Goal: Task Accomplishment & Management: Complete application form

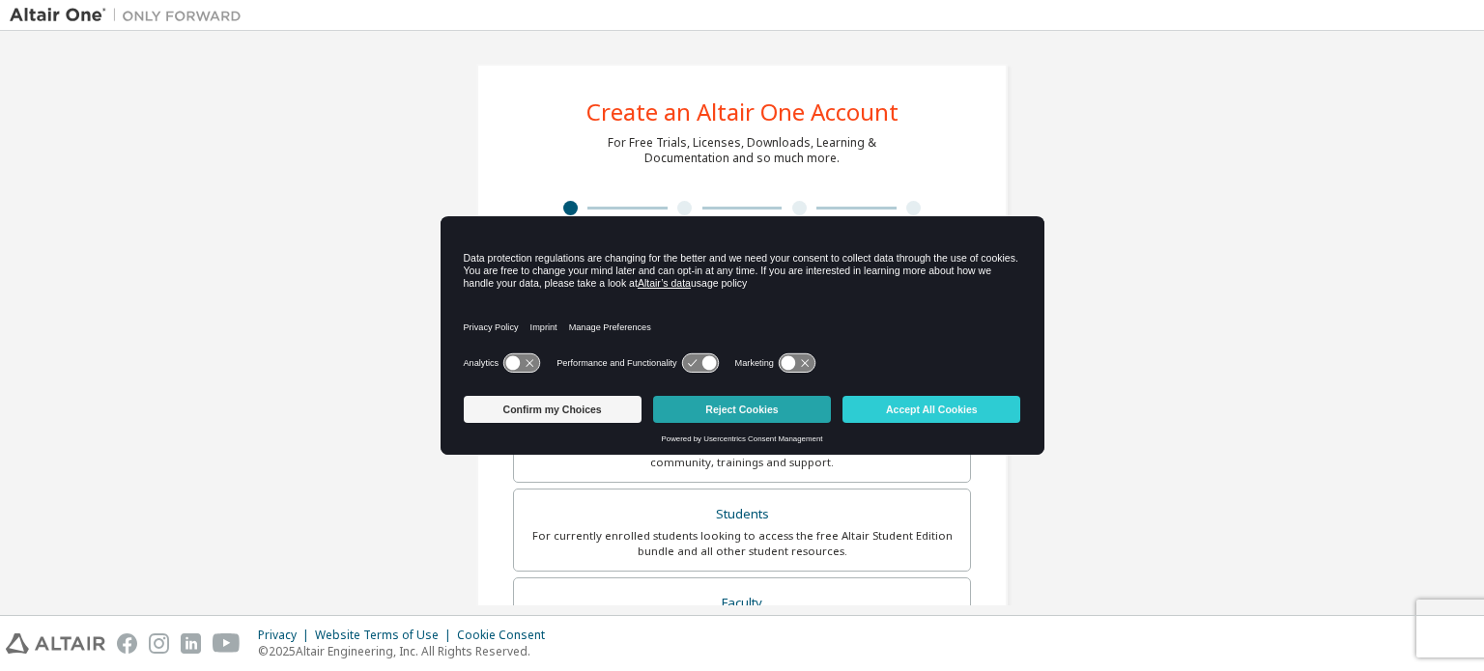
click at [751, 414] on button "Reject Cookies" at bounding box center [742, 409] width 178 height 27
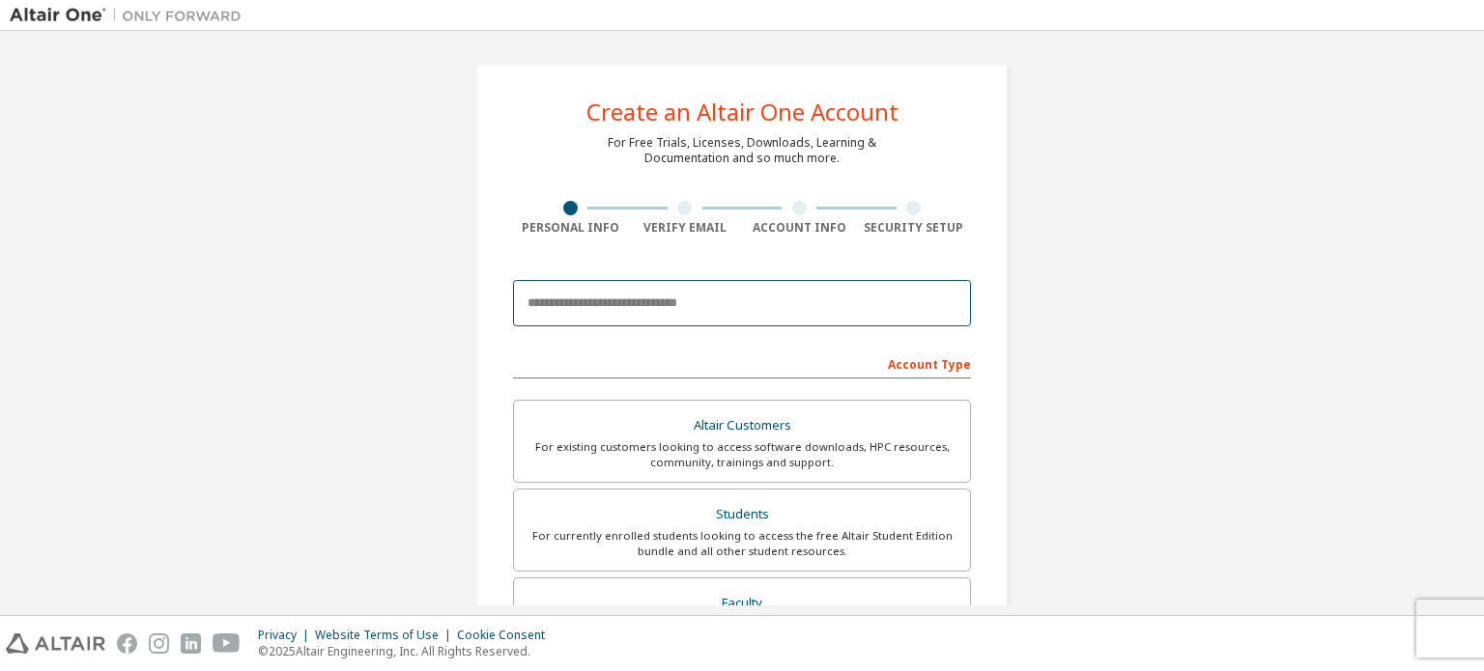
click at [682, 300] on input "email" at bounding box center [742, 303] width 458 height 46
type input "**********"
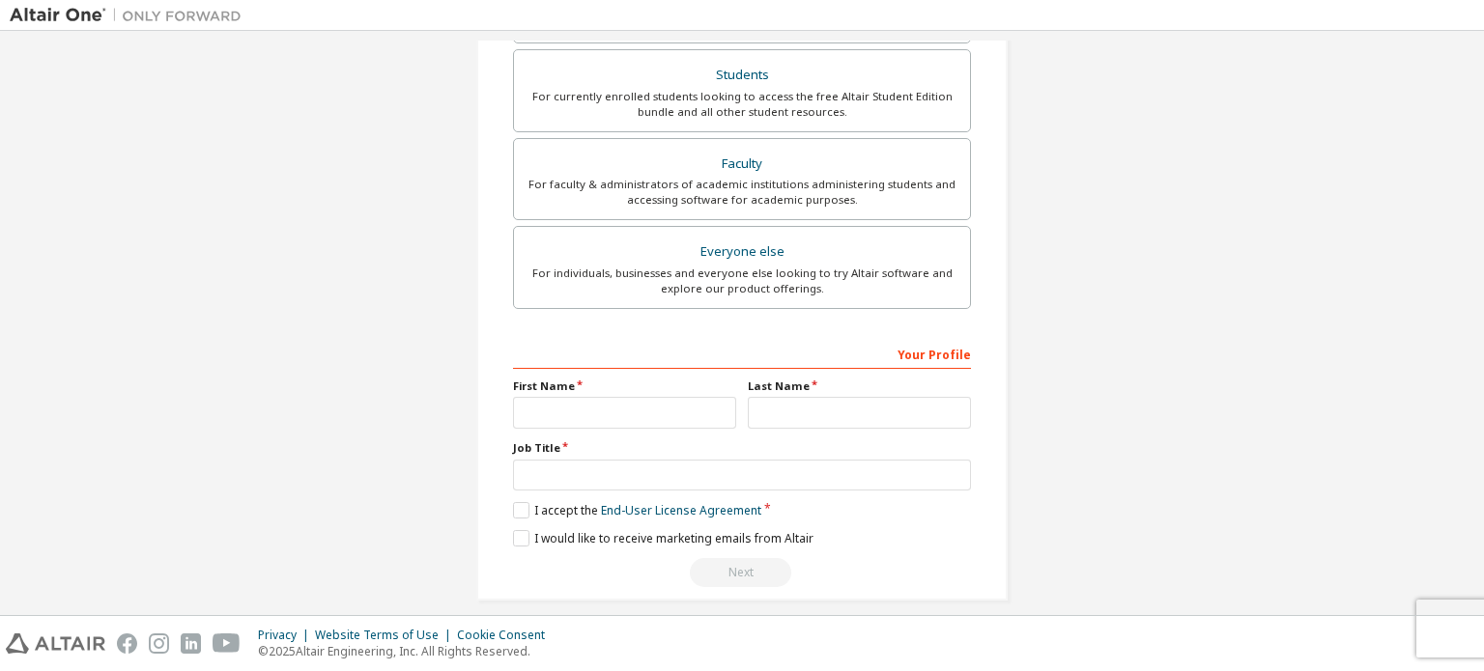
scroll to position [453, 0]
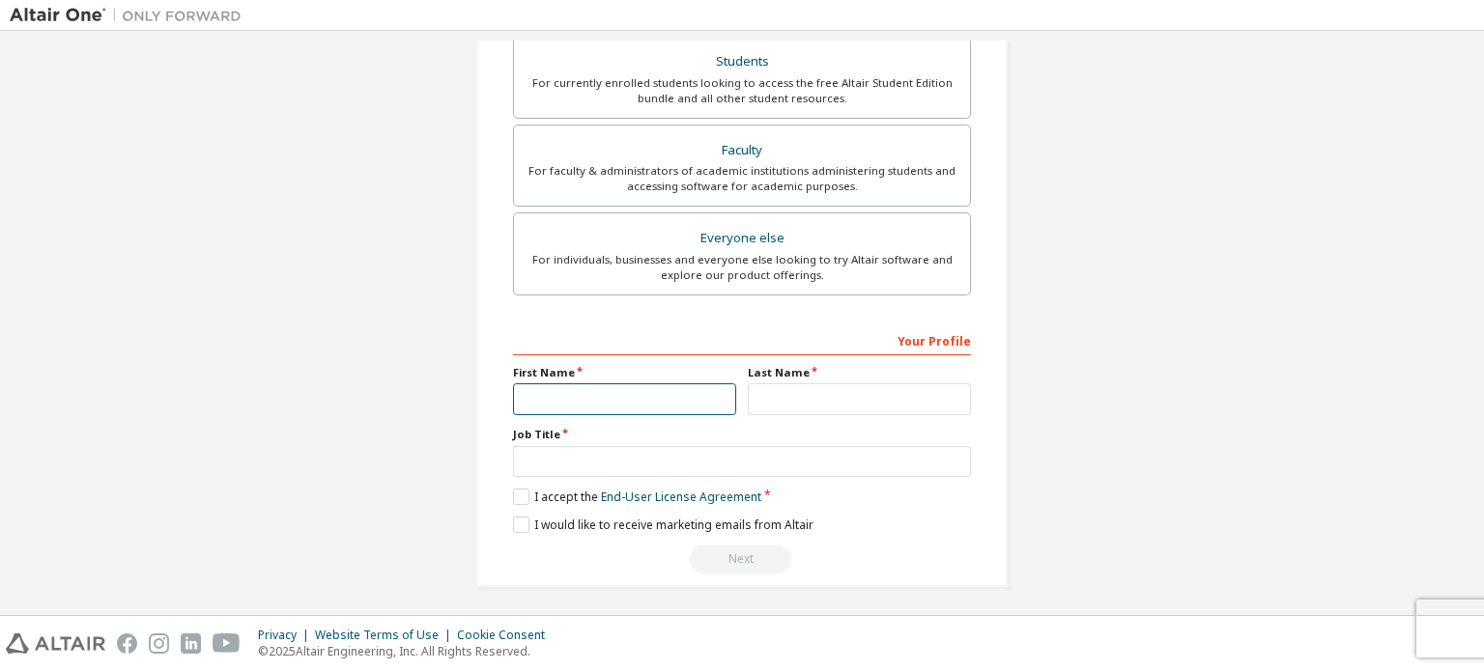
click at [680, 386] on input "text" at bounding box center [624, 400] width 223 height 32
type input "*****"
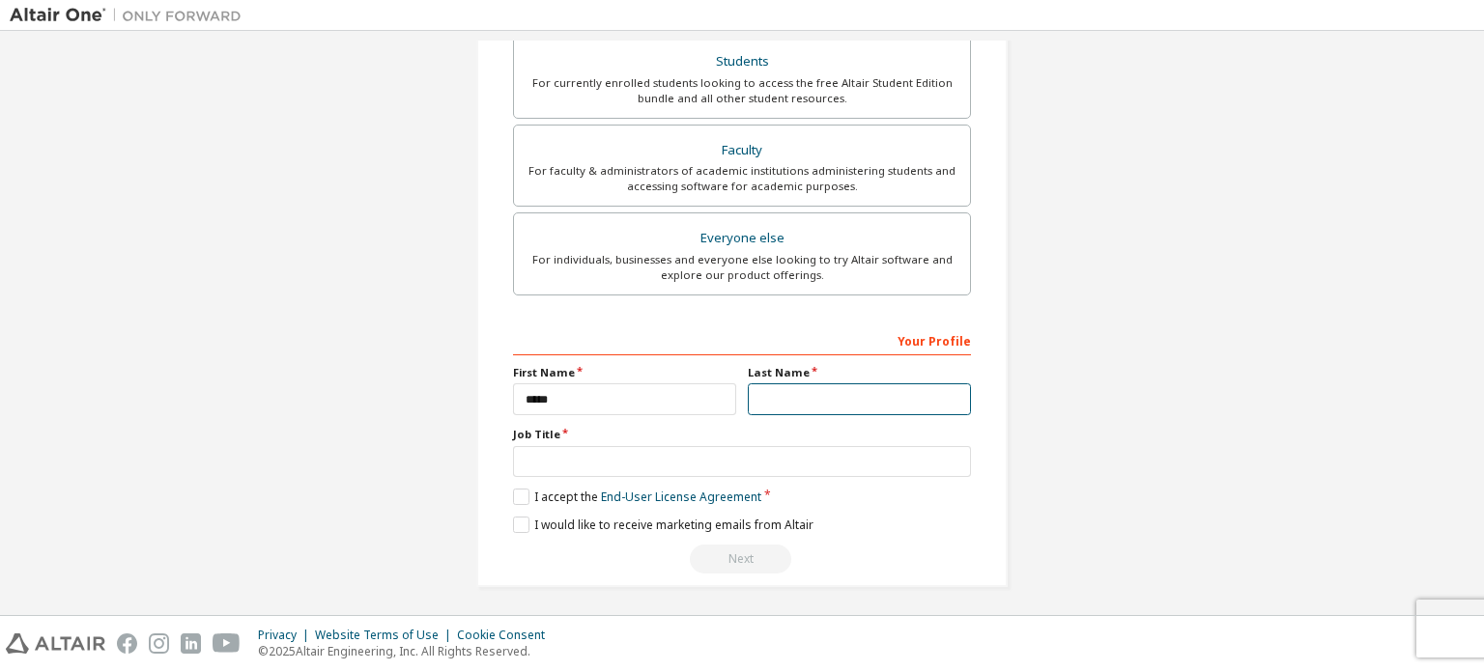
type input "******"
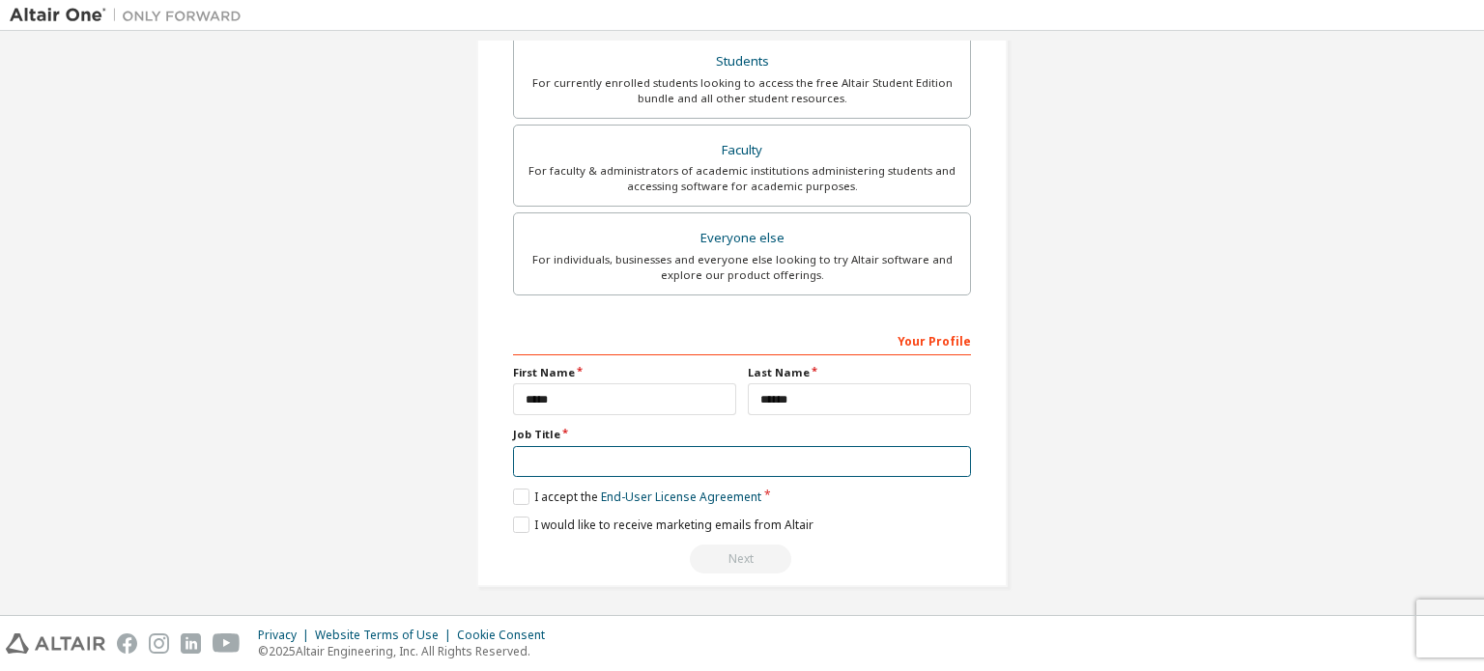
click at [614, 455] on input "text" at bounding box center [742, 462] width 458 height 32
type input "*******"
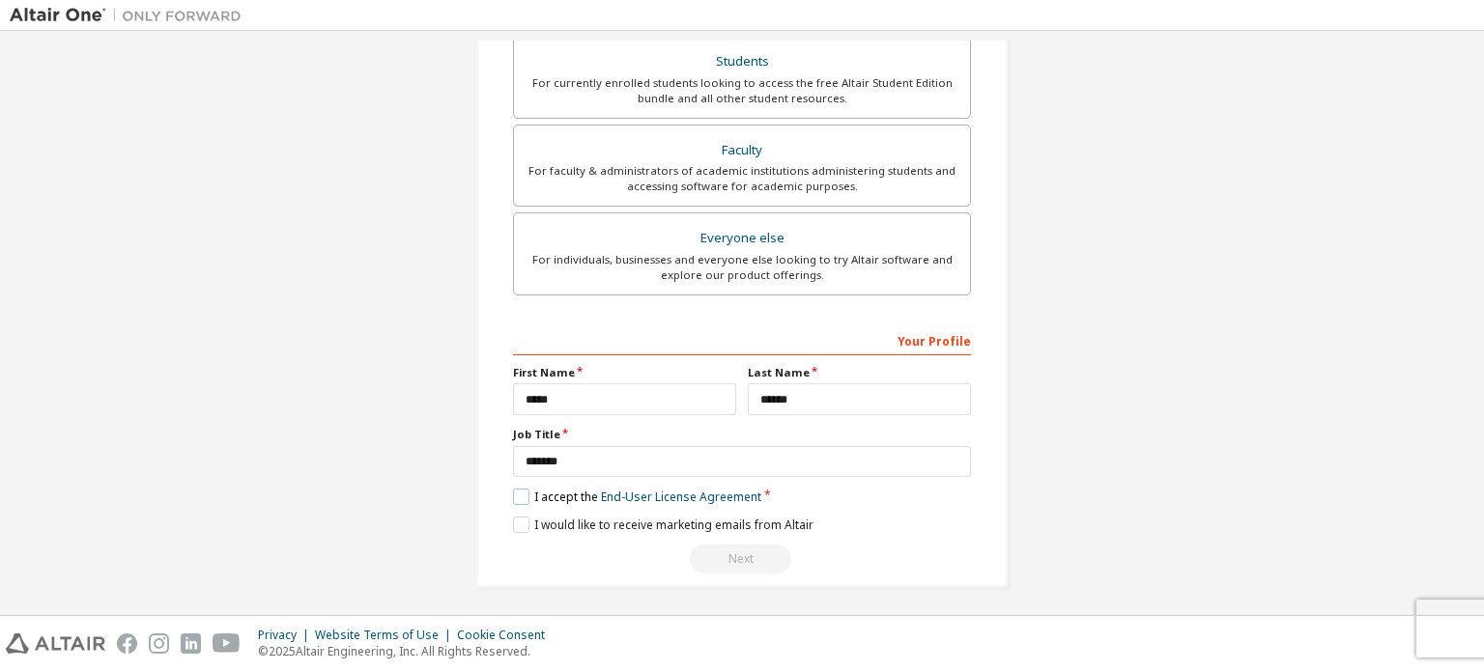
click at [516, 496] on label "I accept the End-User License Agreement" at bounding box center [637, 497] width 248 height 16
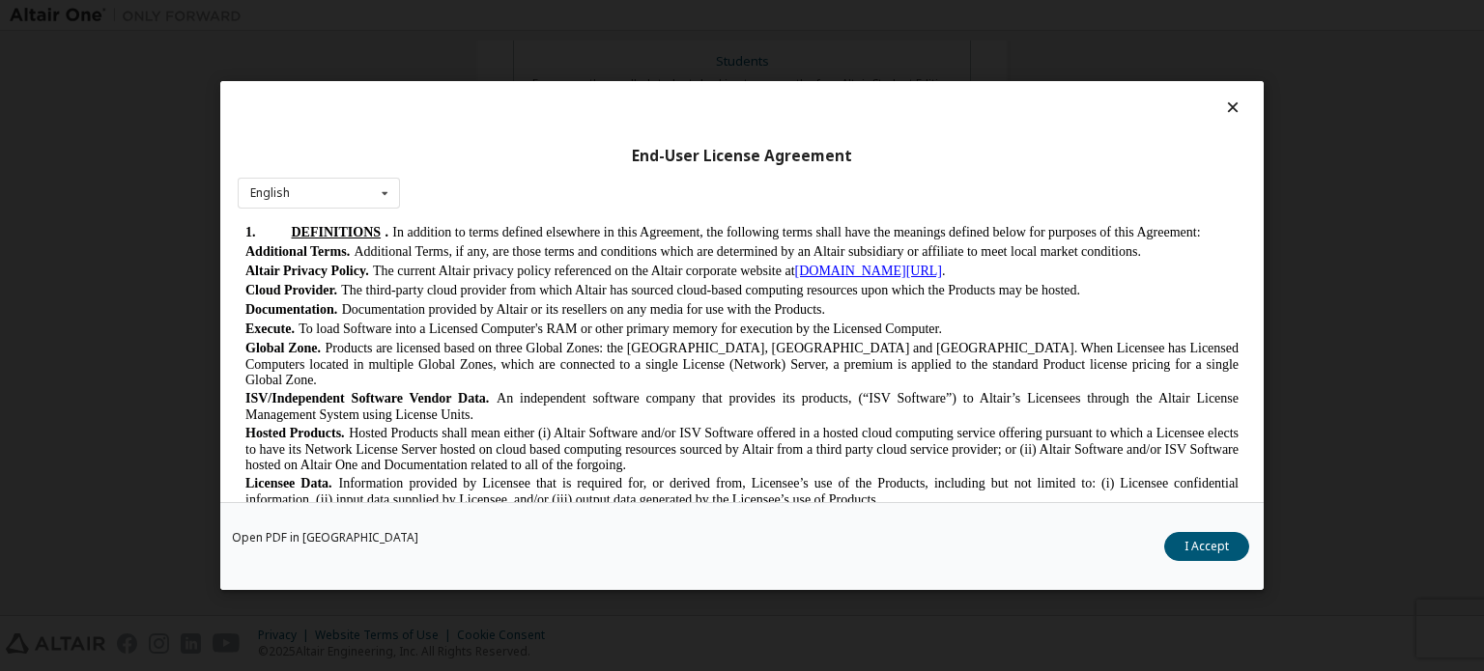
scroll to position [425, 0]
click at [1203, 544] on button "I Accept" at bounding box center [1206, 546] width 85 height 29
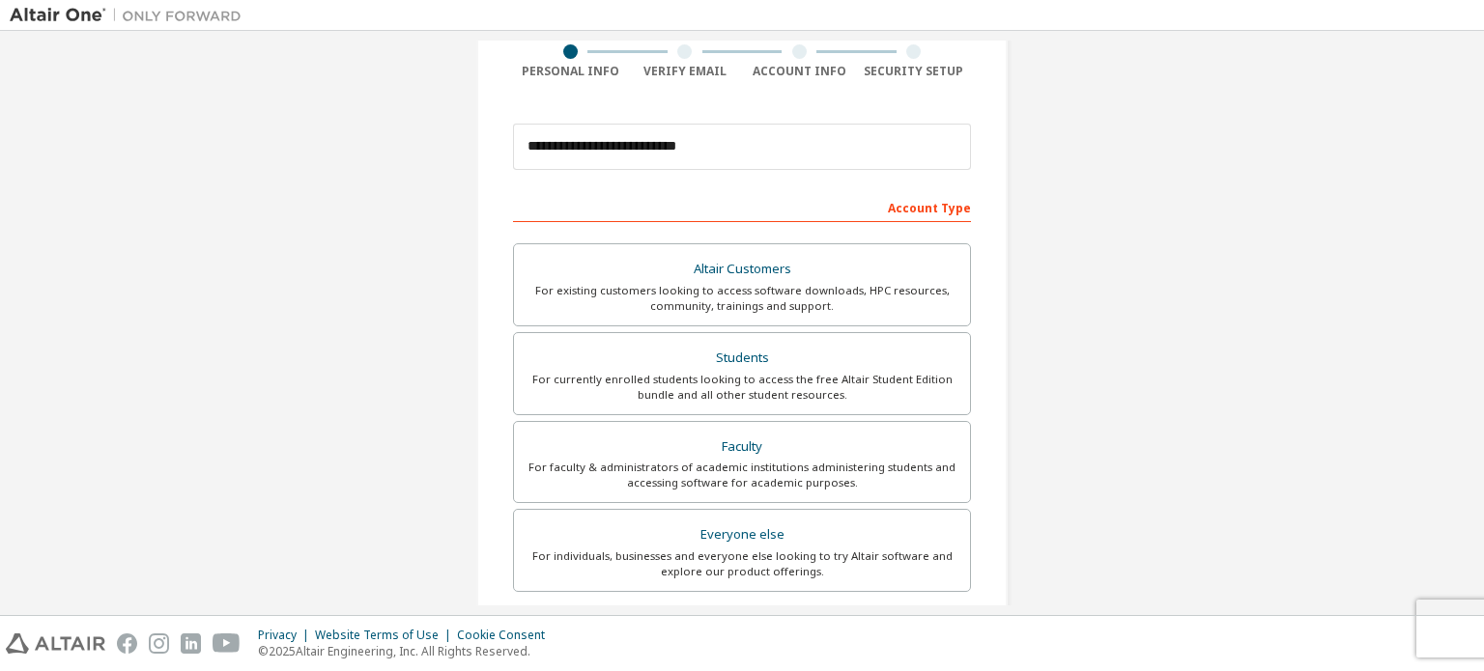
scroll to position [165, 0]
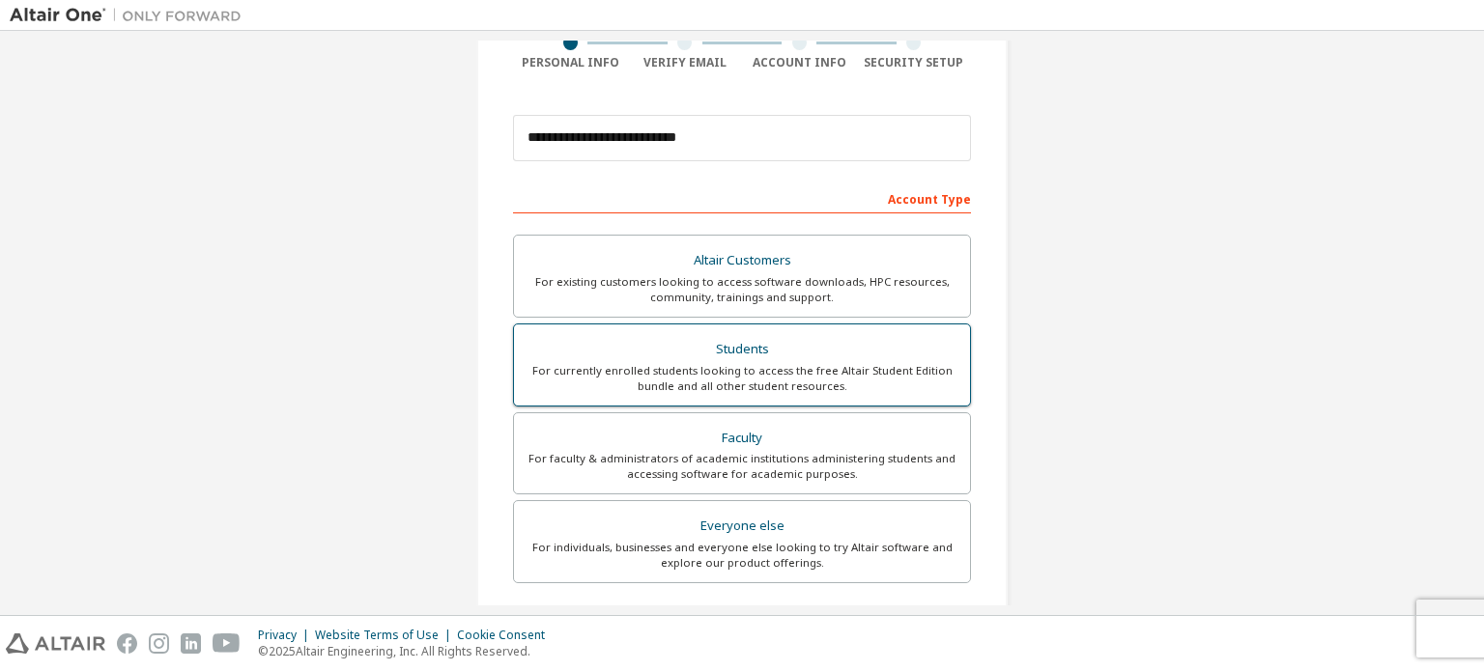
click at [727, 363] on div "For currently enrolled students looking to access the free Altair Student Editi…" at bounding box center [742, 378] width 433 height 31
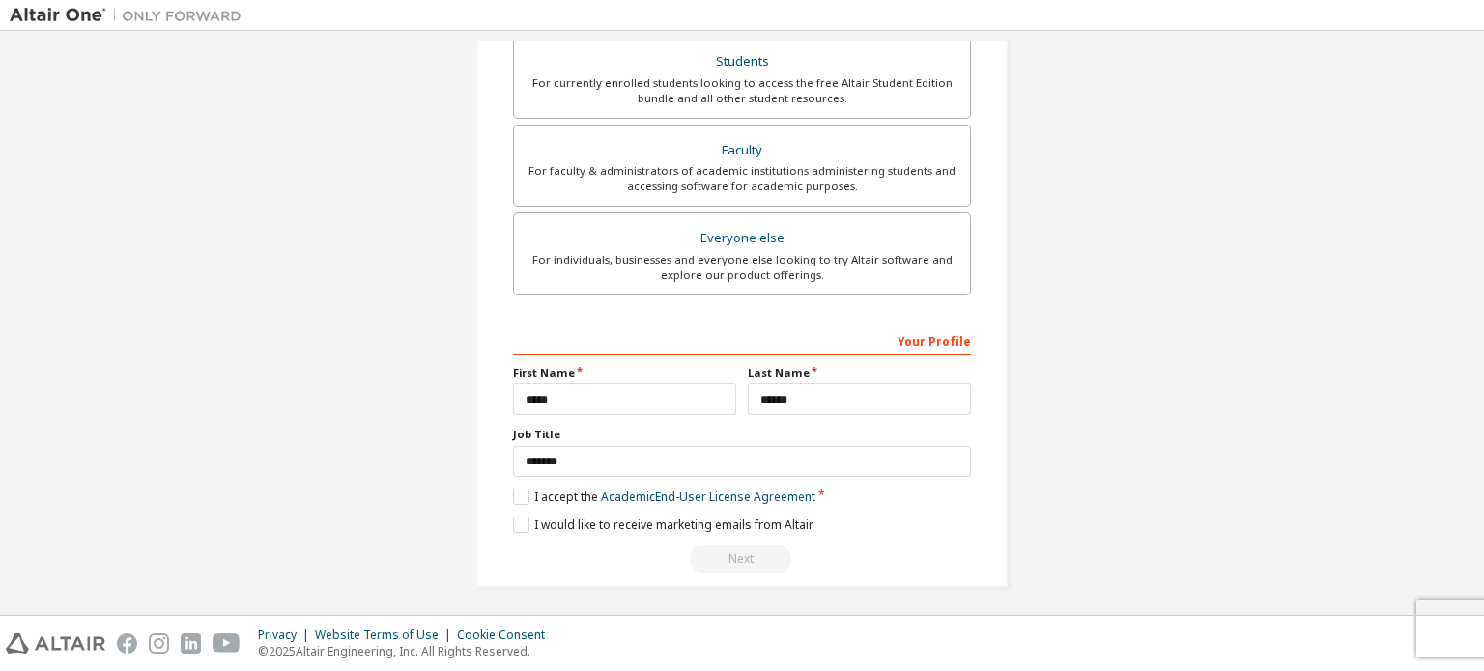
scroll to position [439, 0]
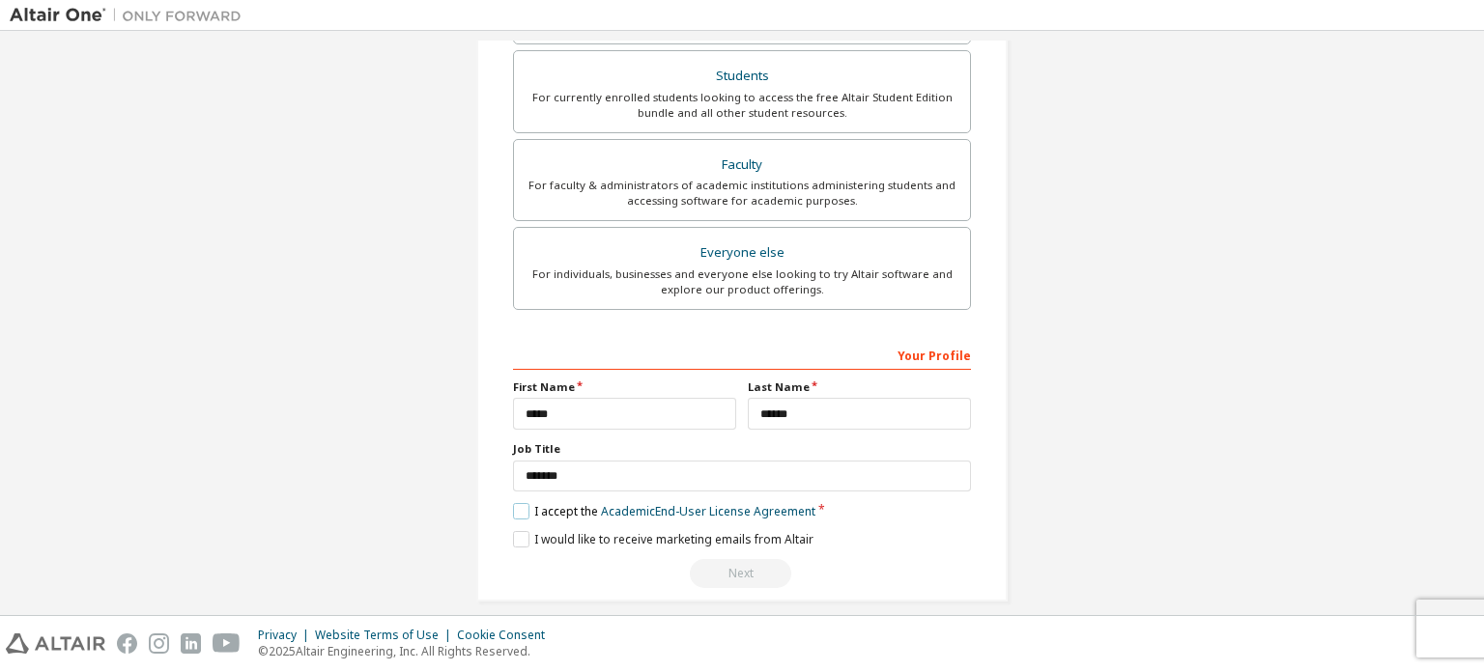
click at [521, 513] on label "I accept the Academic End-User License Agreement" at bounding box center [664, 511] width 302 height 16
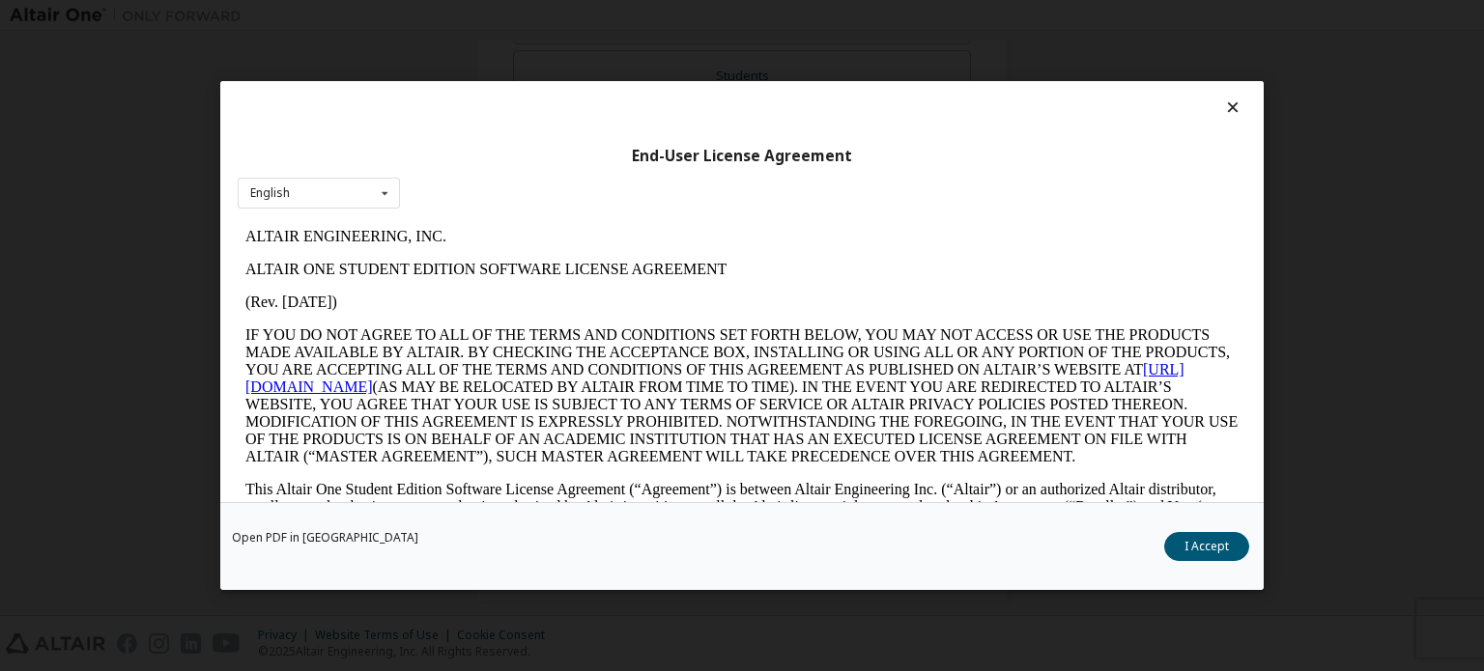
scroll to position [0, 0]
click at [1228, 548] on button "I Accept" at bounding box center [1206, 546] width 85 height 29
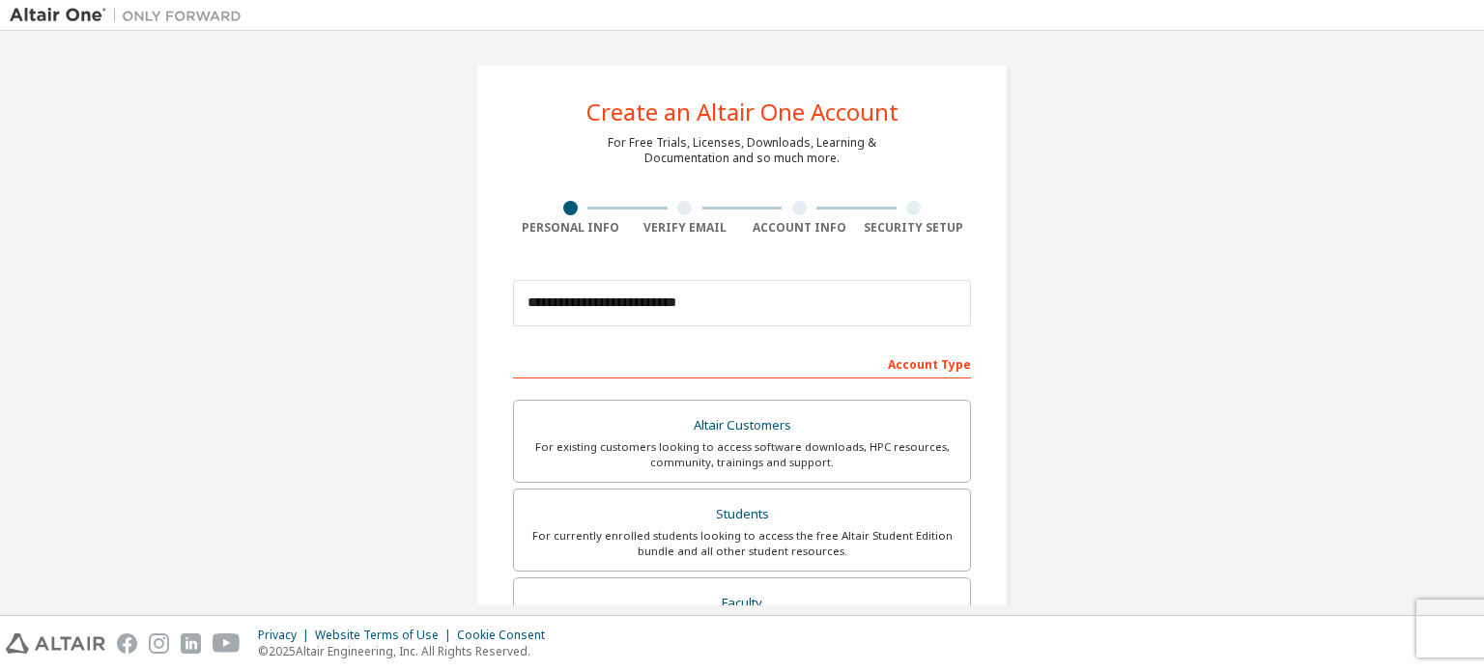
scroll to position [453, 0]
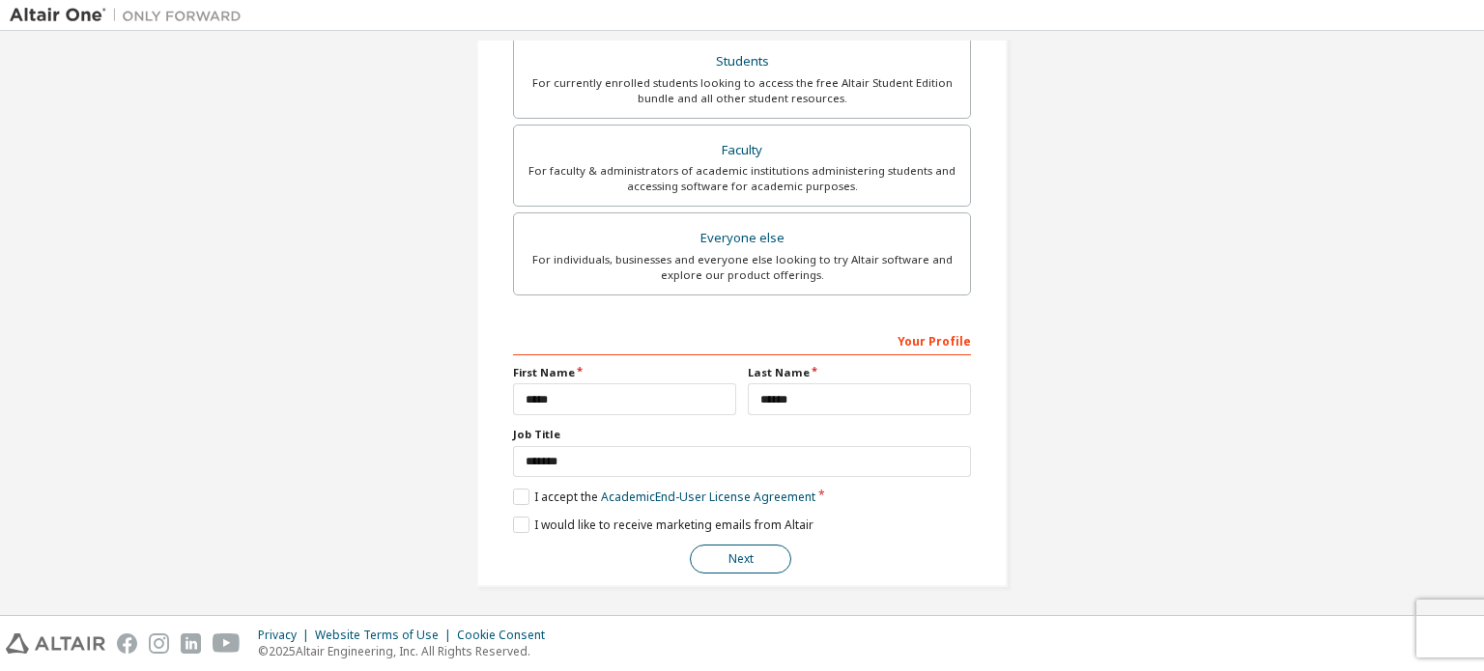
click at [716, 556] on button "Next" at bounding box center [740, 559] width 101 height 29
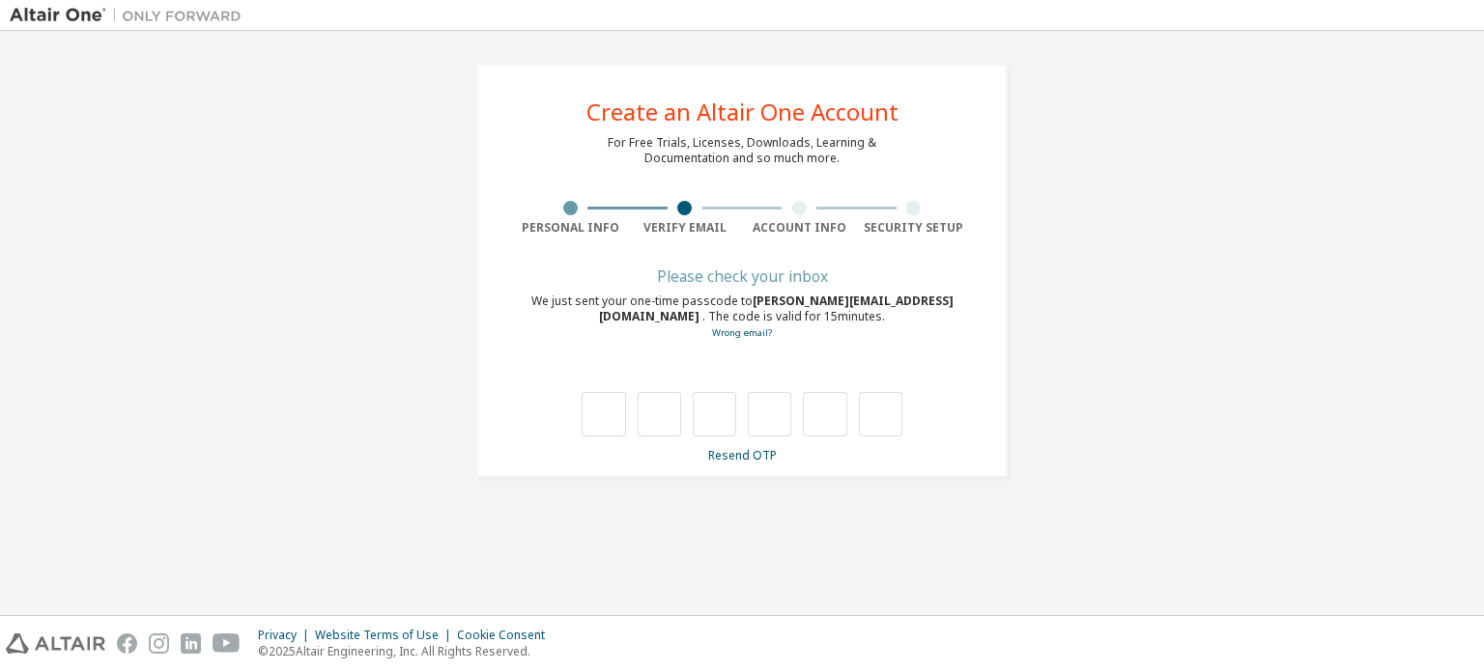
type input "*"
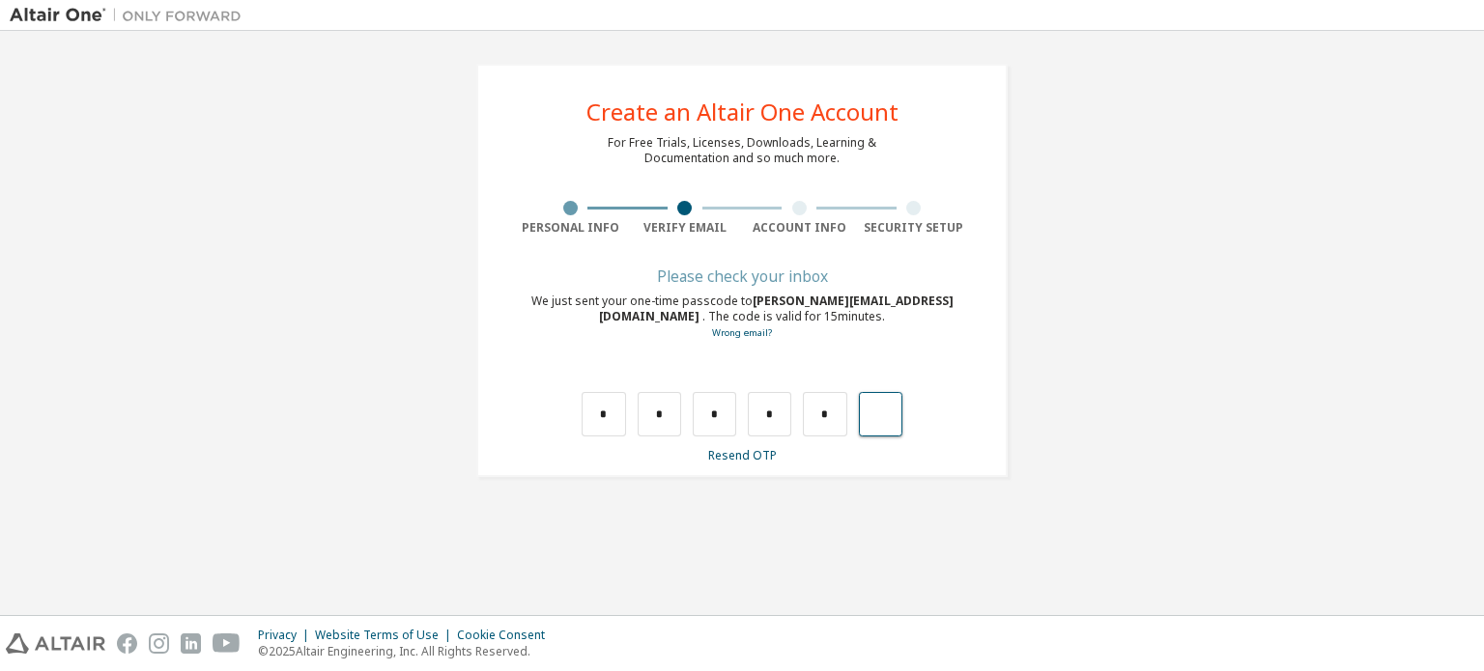
type input "*"
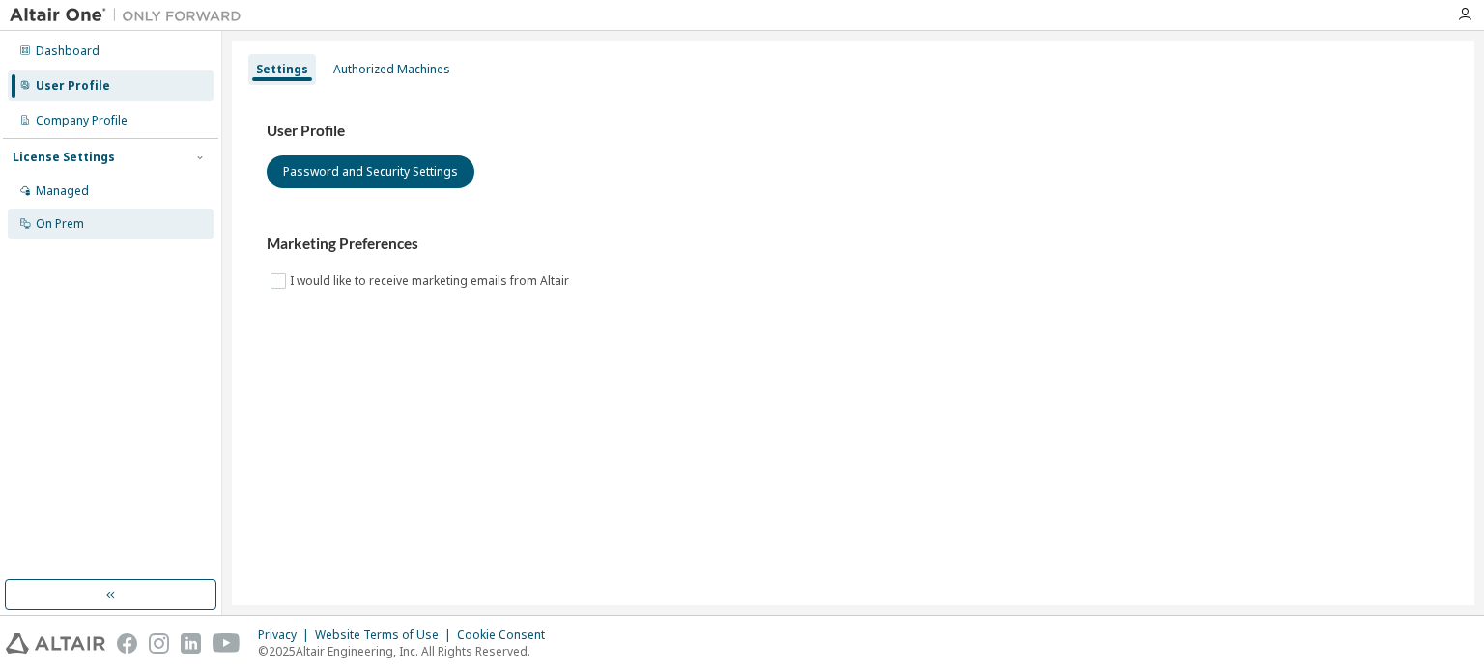
click at [80, 224] on div "On Prem" at bounding box center [60, 223] width 48 height 15
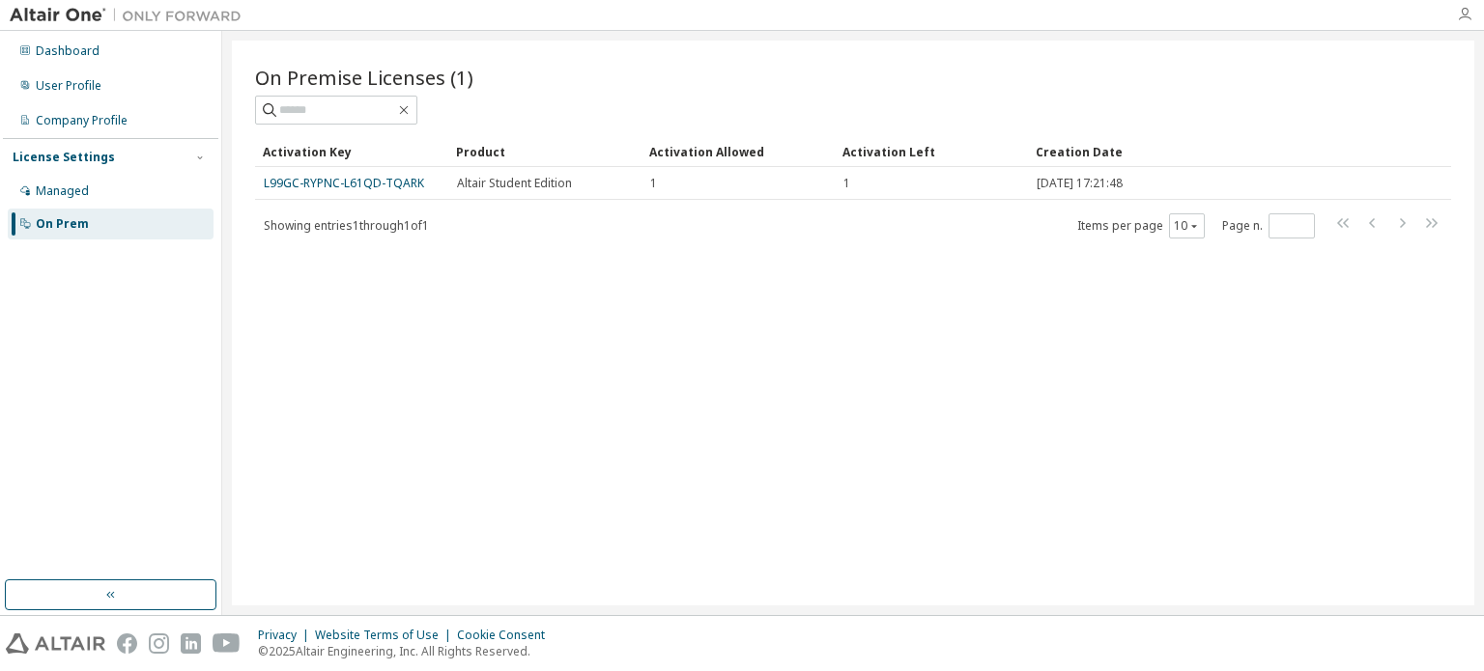
click at [1465, 20] on icon "button" at bounding box center [1464, 14] width 15 height 15
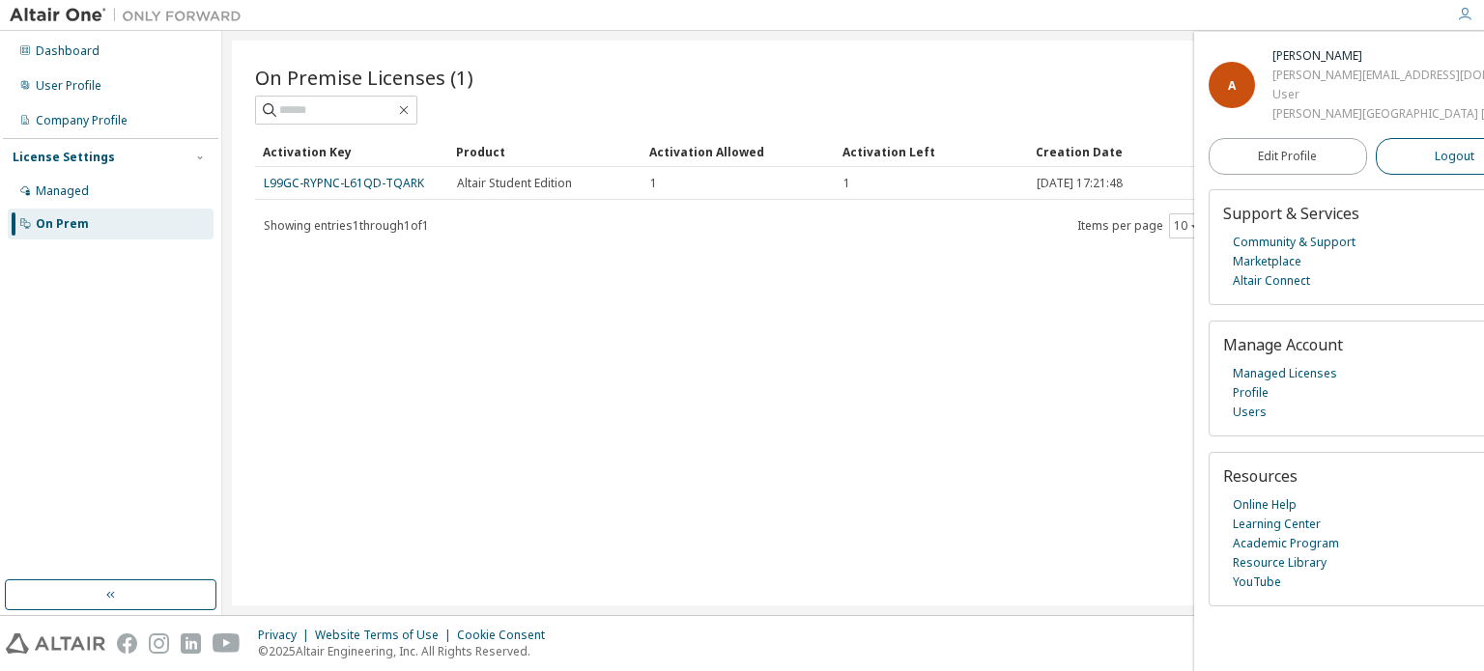
click at [1443, 166] on span "Logout" at bounding box center [1455, 156] width 40 height 19
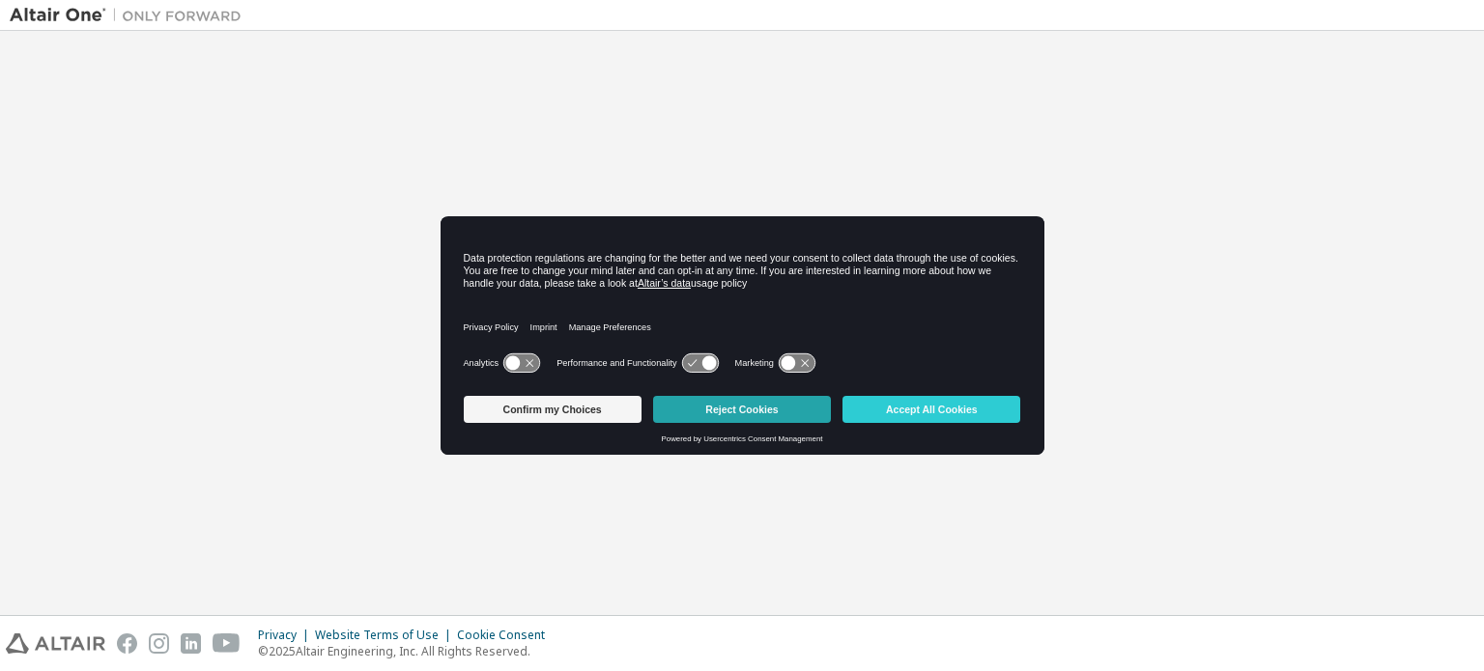
click at [711, 409] on button "Reject Cookies" at bounding box center [742, 409] width 178 height 27
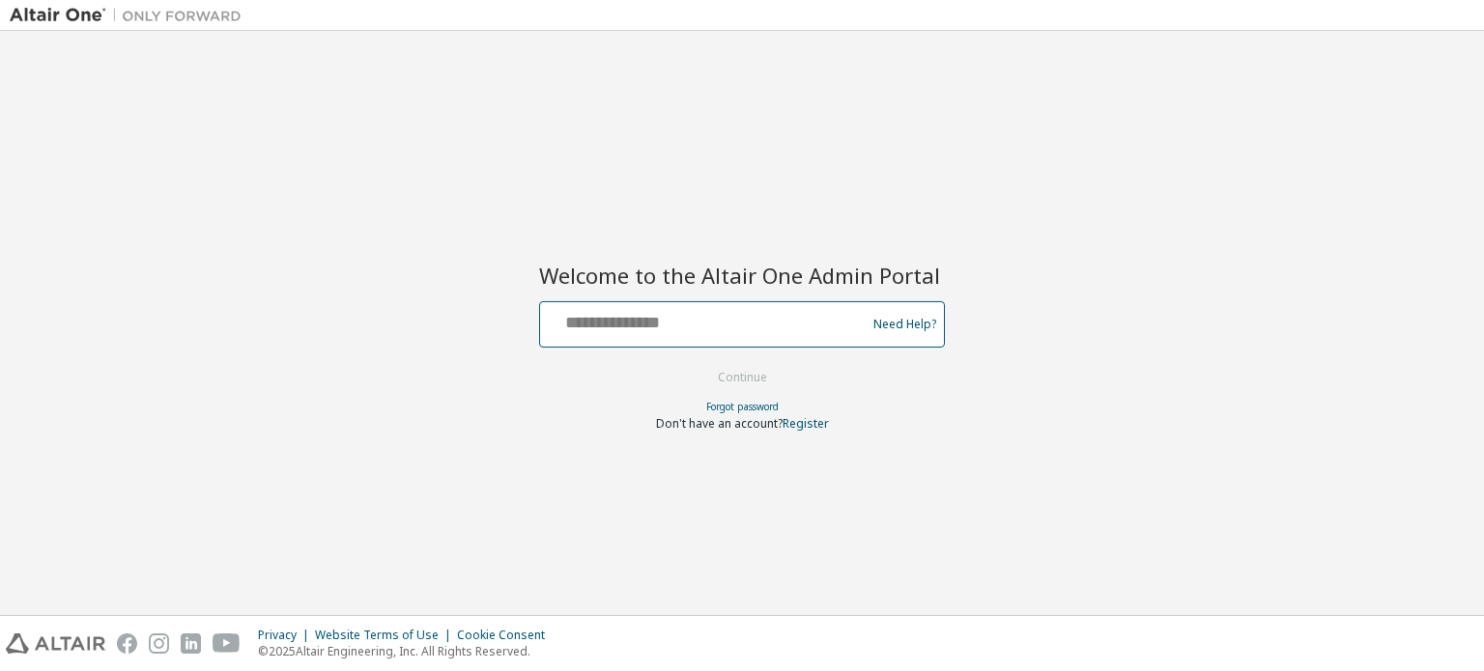
click at [831, 326] on input "text" at bounding box center [706, 320] width 316 height 28
type input "**********"
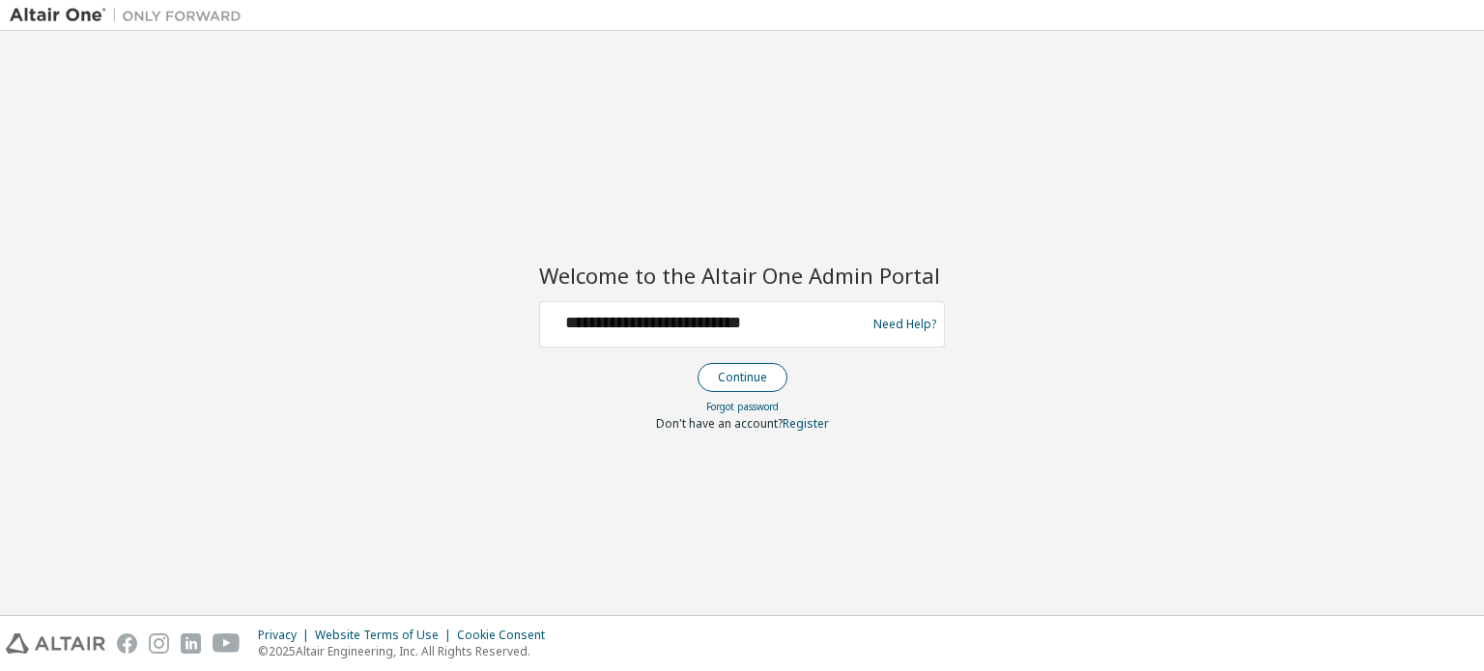
click at [734, 386] on button "Continue" at bounding box center [743, 377] width 90 height 29
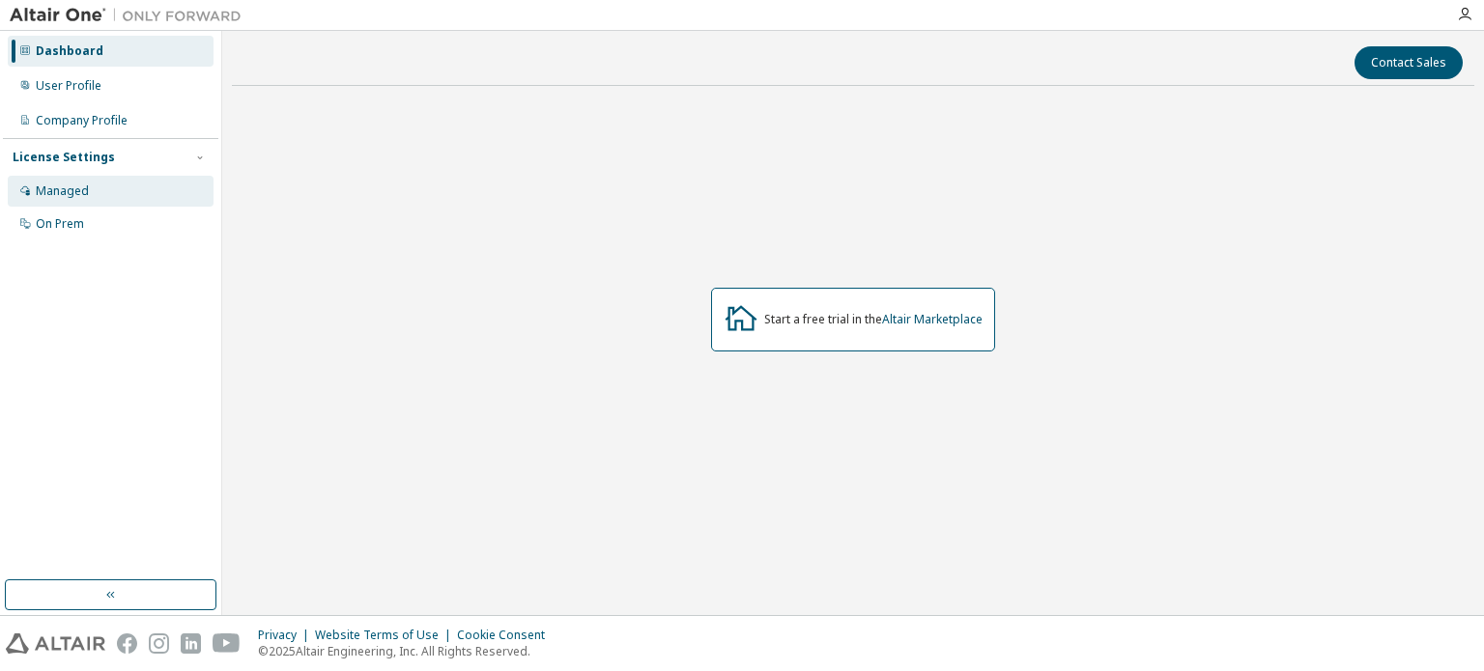
click at [69, 181] on div "Managed" at bounding box center [111, 191] width 206 height 31
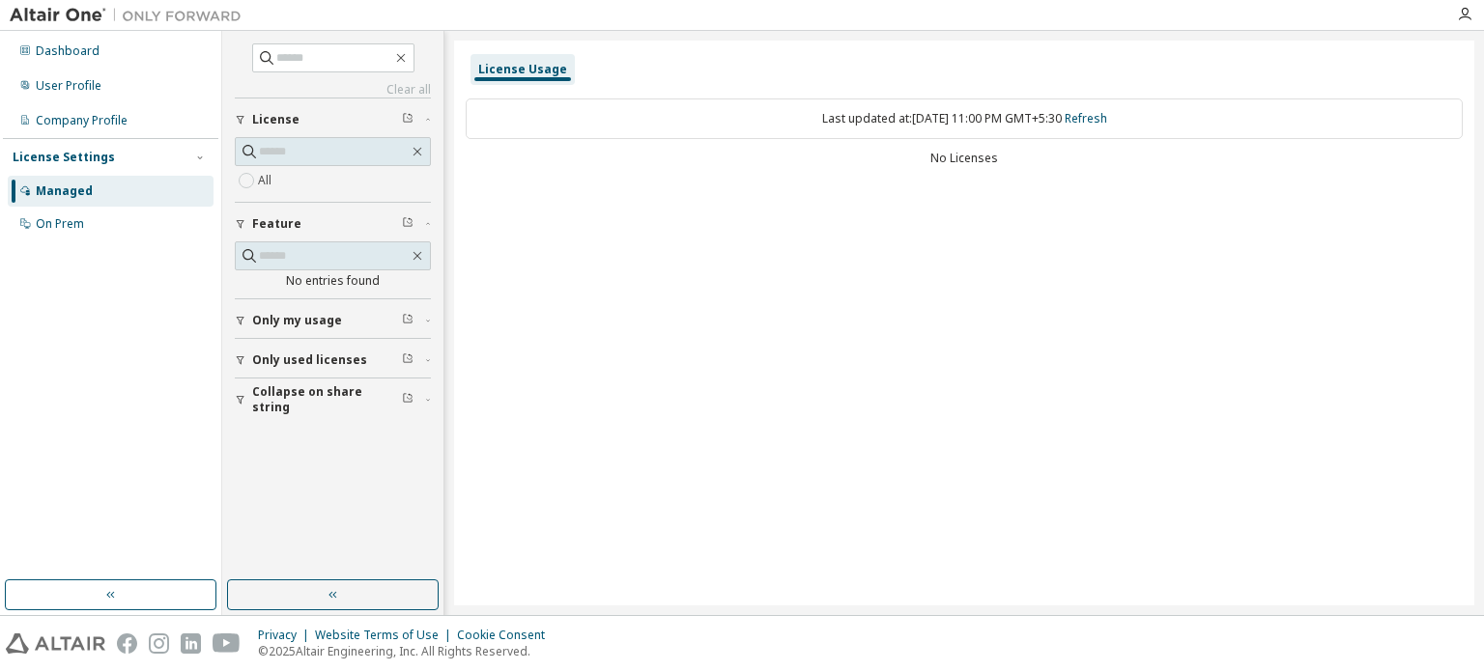
click at [44, 17] on img at bounding box center [131, 15] width 242 height 19
